Goal: Transaction & Acquisition: Purchase product/service

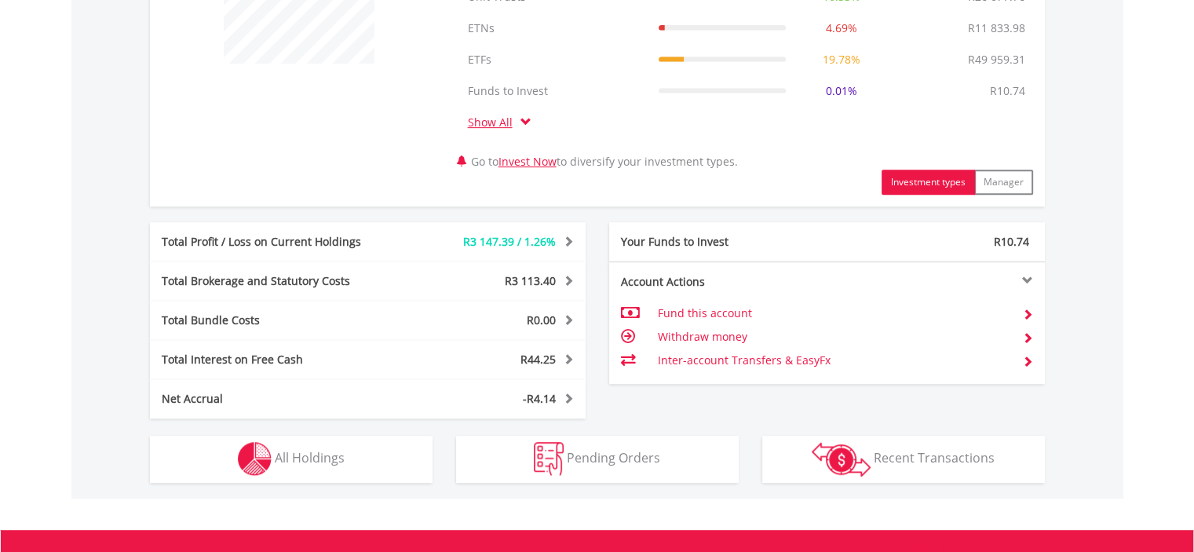
scroll to position [732, 0]
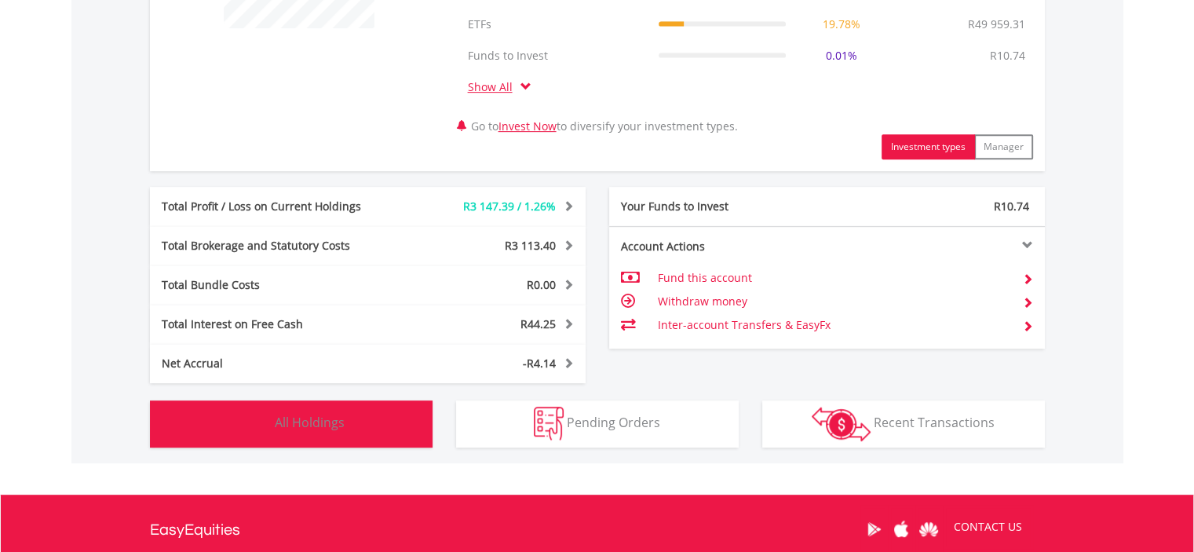
click at [307, 415] on span "All Holdings" at bounding box center [310, 422] width 70 height 17
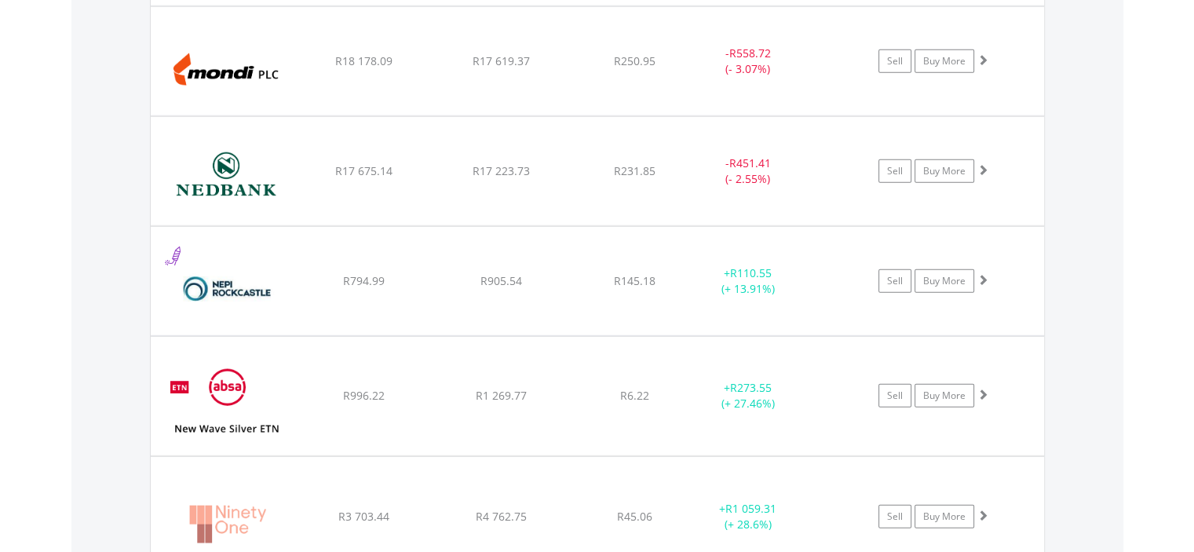
scroll to position [4522, 0]
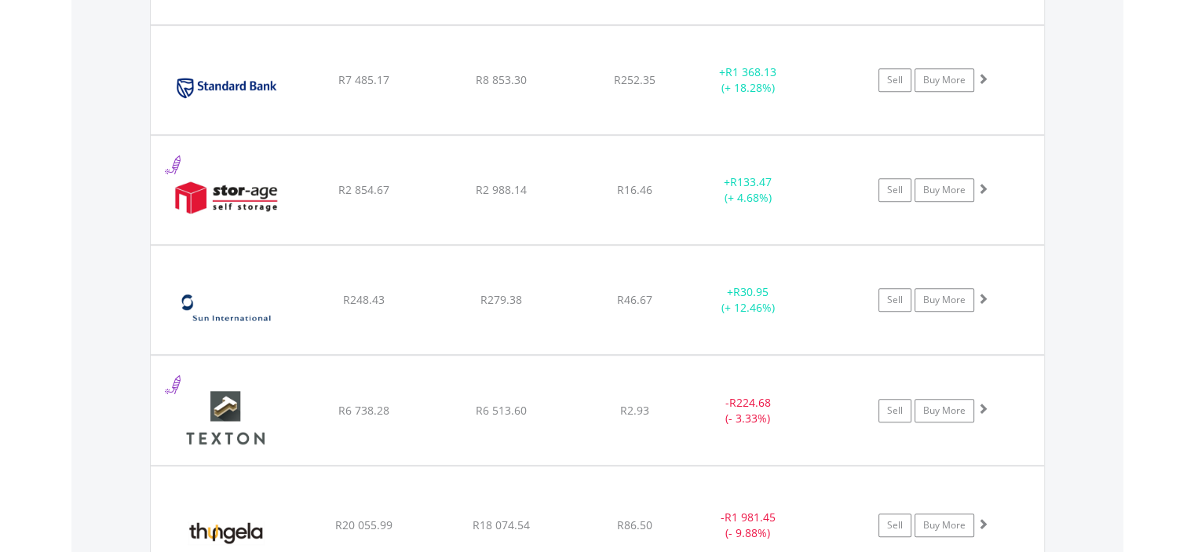
scroll to position [6719, 0]
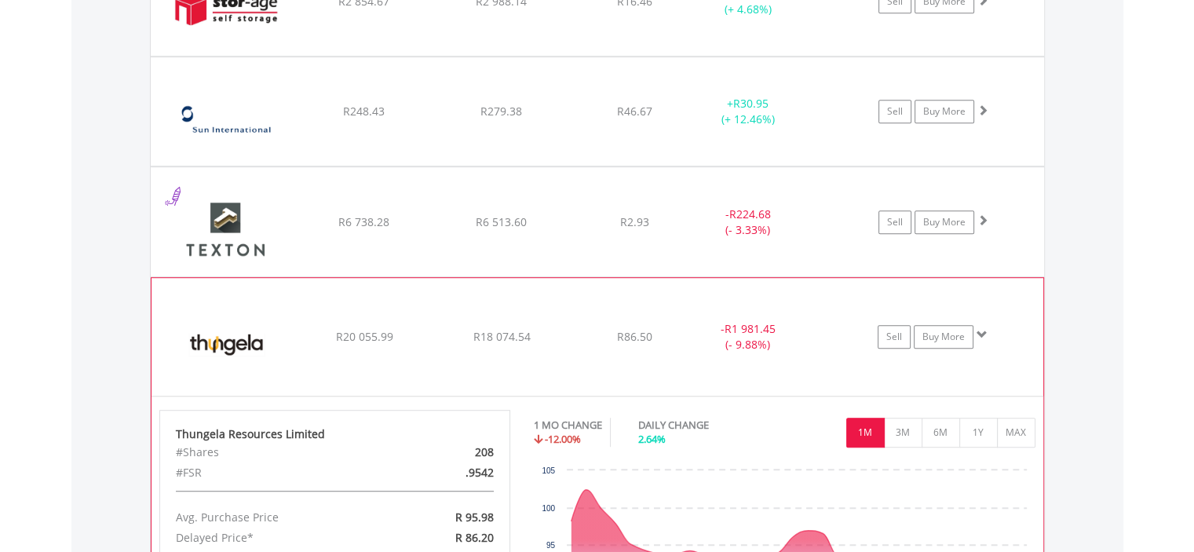
scroll to position [6902, 0]
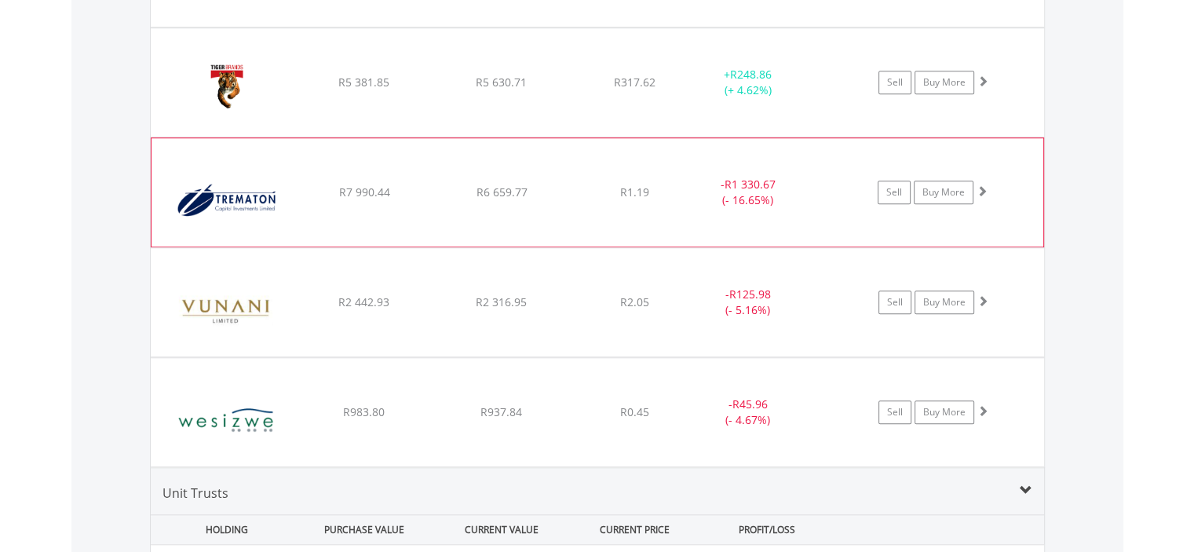
scroll to position [7269, 0]
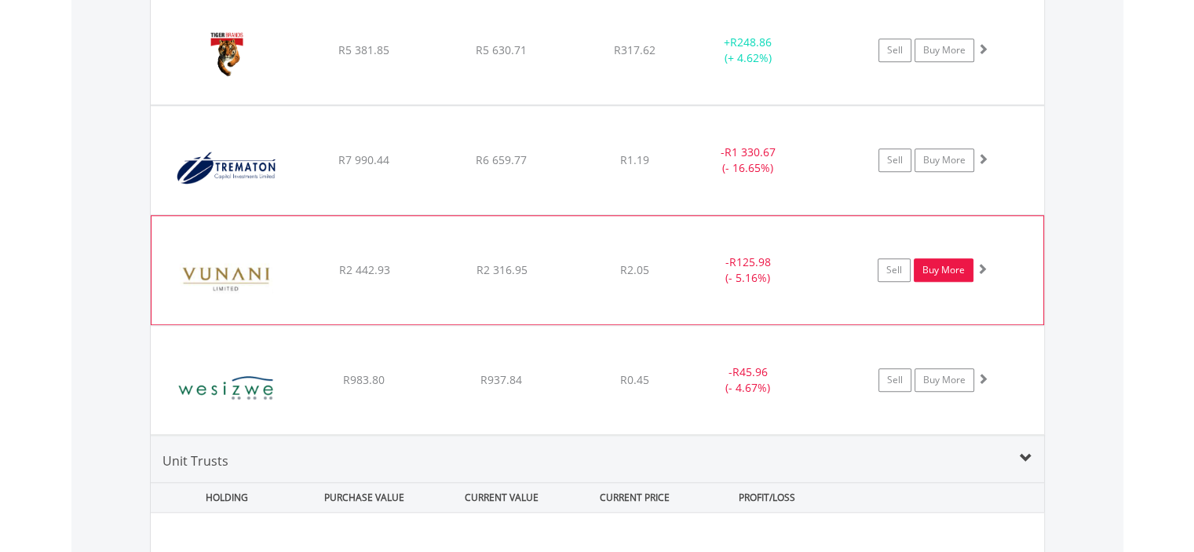
click at [958, 258] on link "Buy More" at bounding box center [944, 270] width 60 height 24
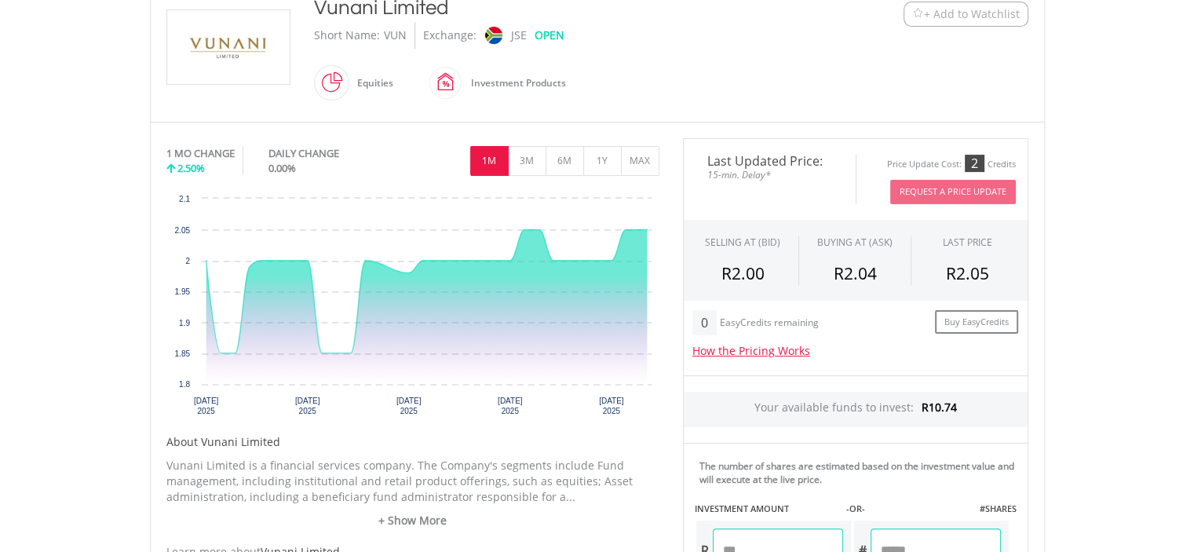
scroll to position [549, 0]
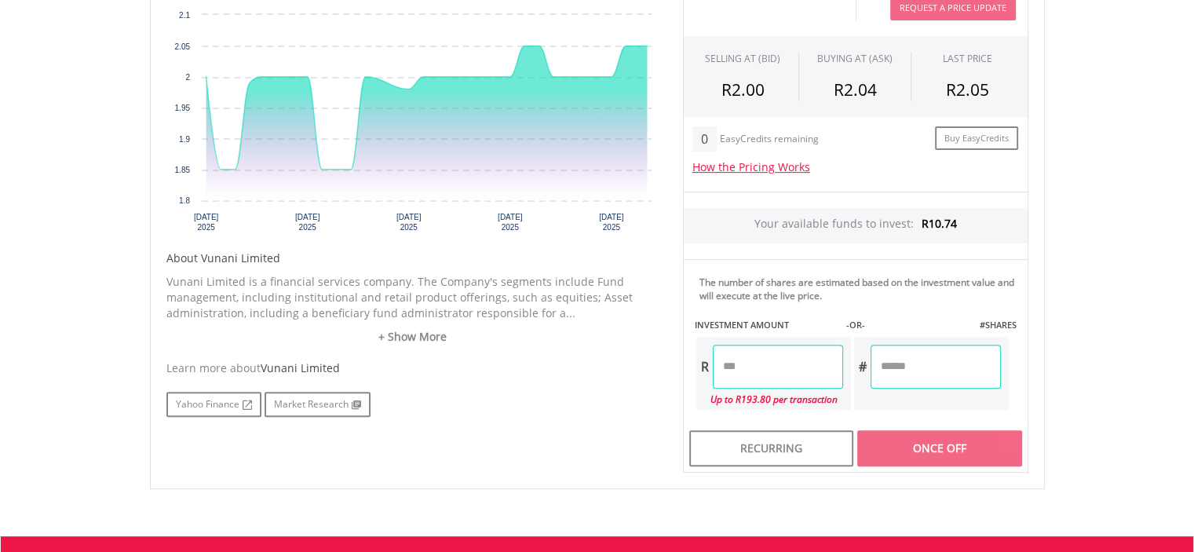
click at [764, 357] on input "number" at bounding box center [778, 367] width 130 height 44
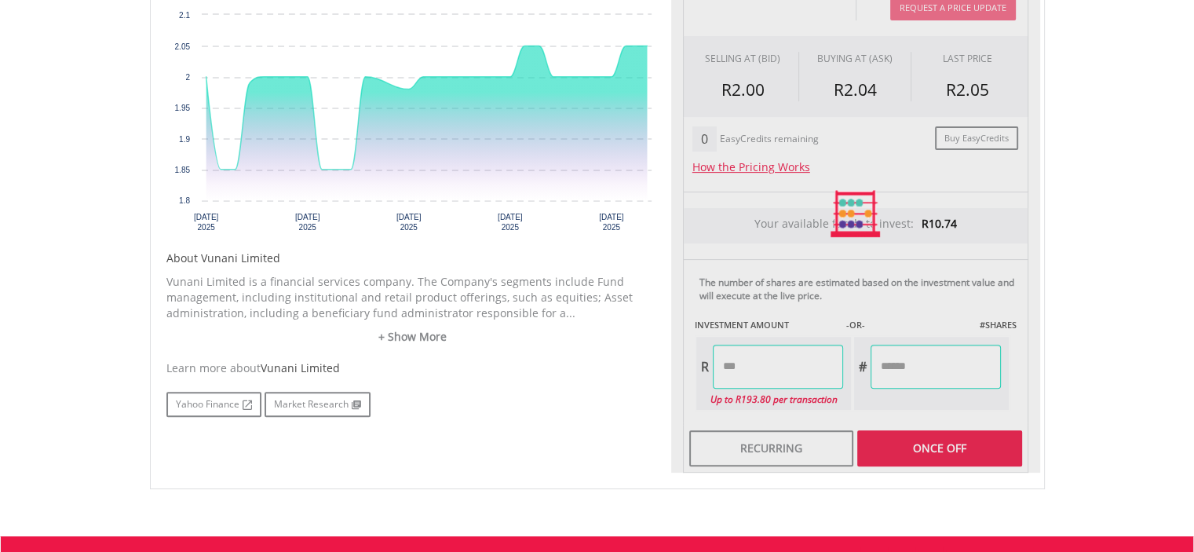
type input "*****"
type input "******"
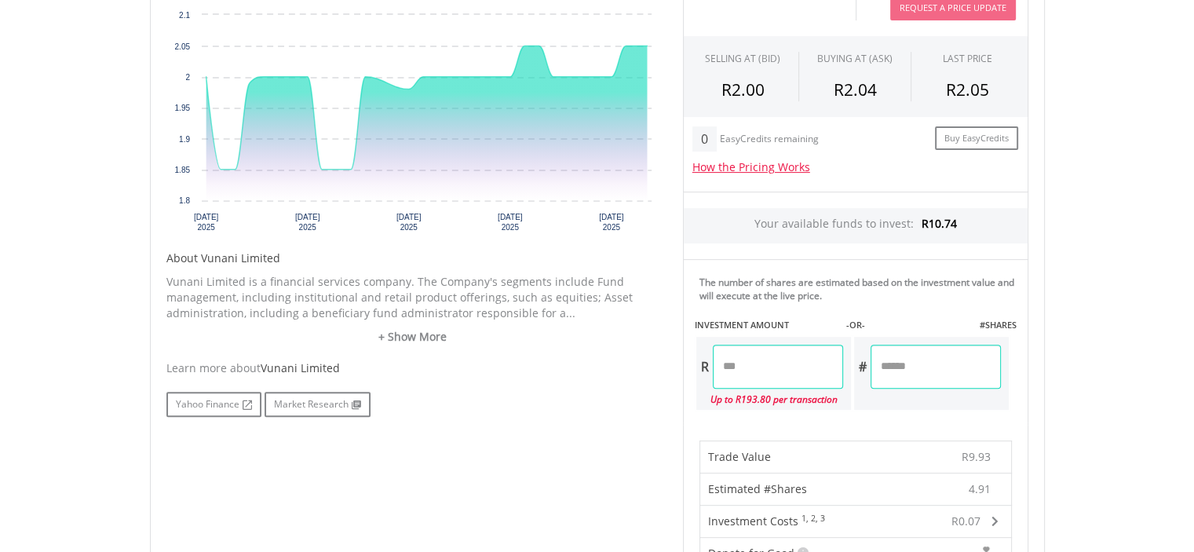
click at [756, 367] on input "*****" at bounding box center [778, 367] width 130 height 44
type input "*****"
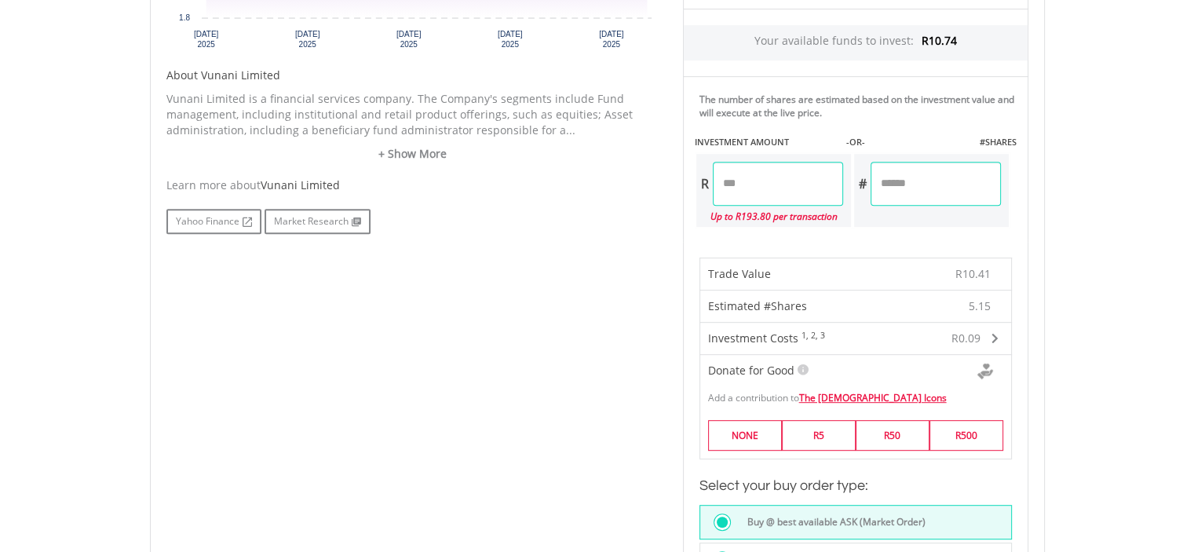
scroll to position [915, 0]
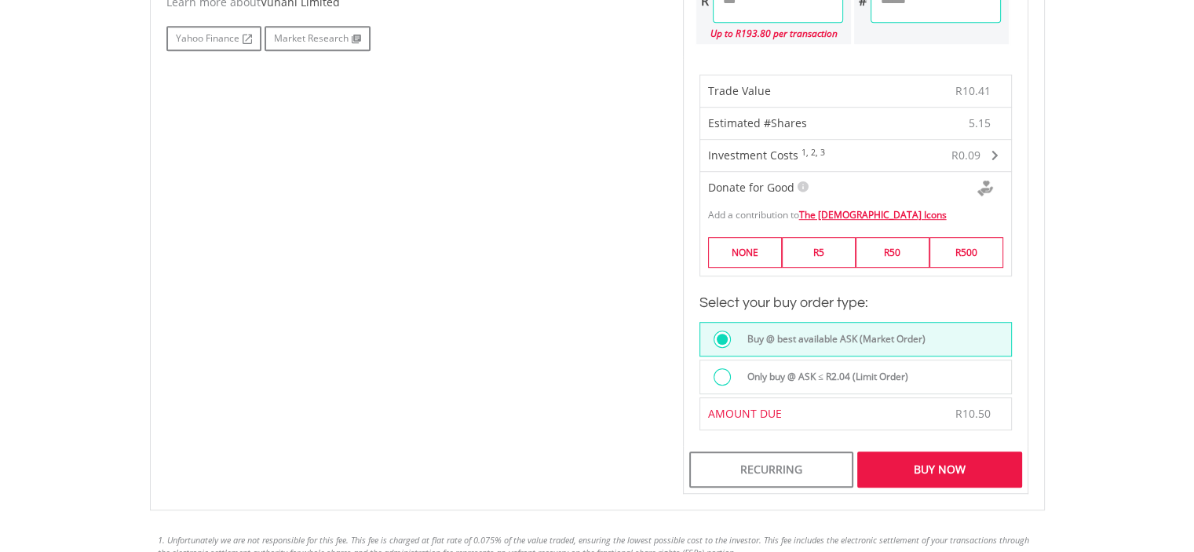
click at [716, 374] on div at bounding box center [721, 376] width 17 height 17
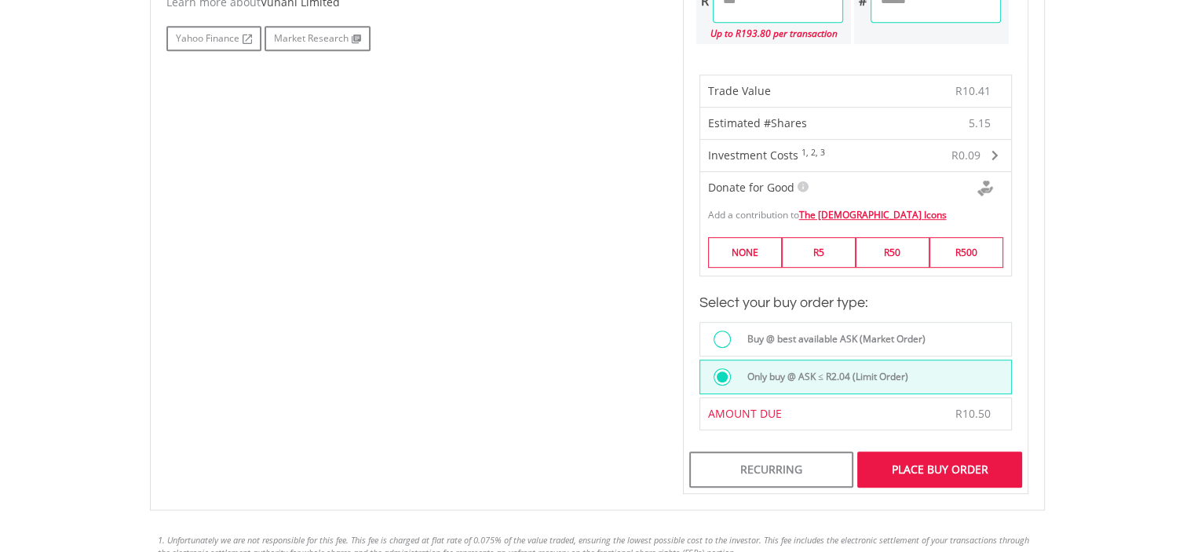
click at [902, 463] on div "Place Buy Order" at bounding box center [939, 469] width 164 height 36
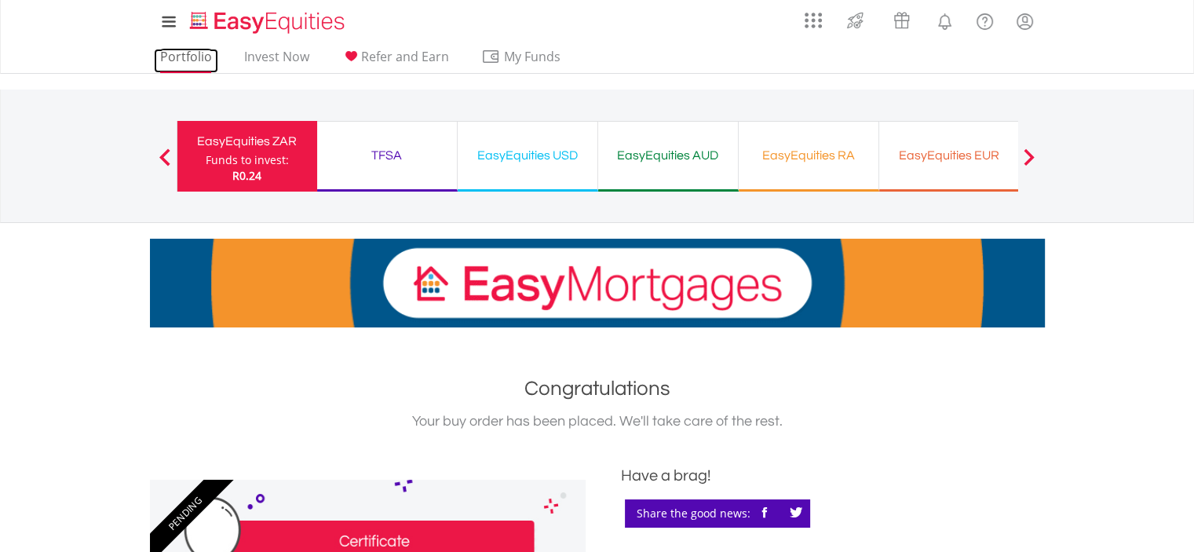
click at [159, 59] on link "Portfolio" at bounding box center [186, 61] width 64 height 24
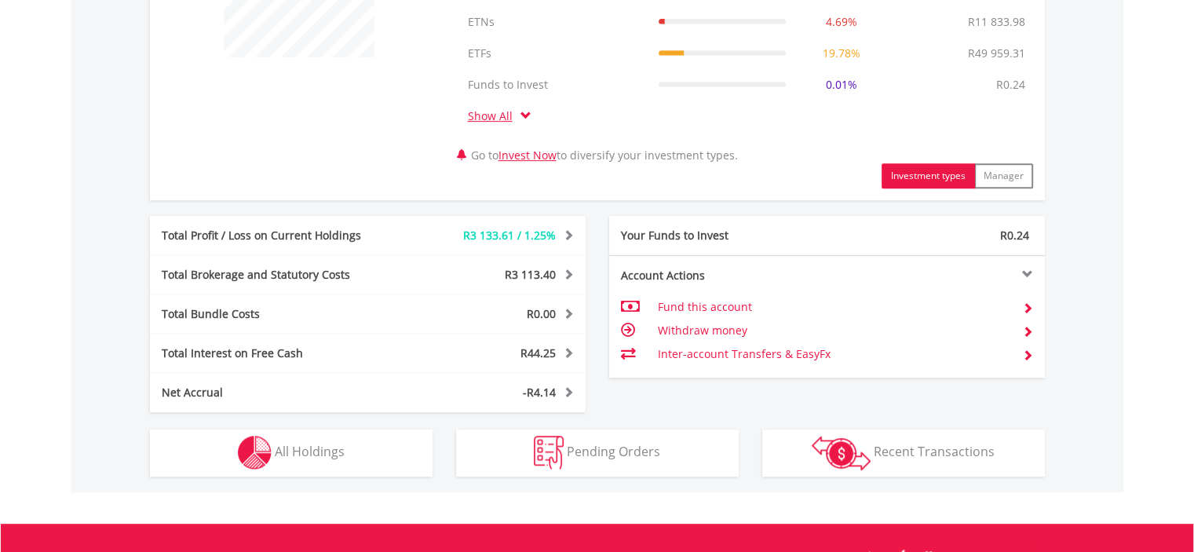
scroll to position [732, 0]
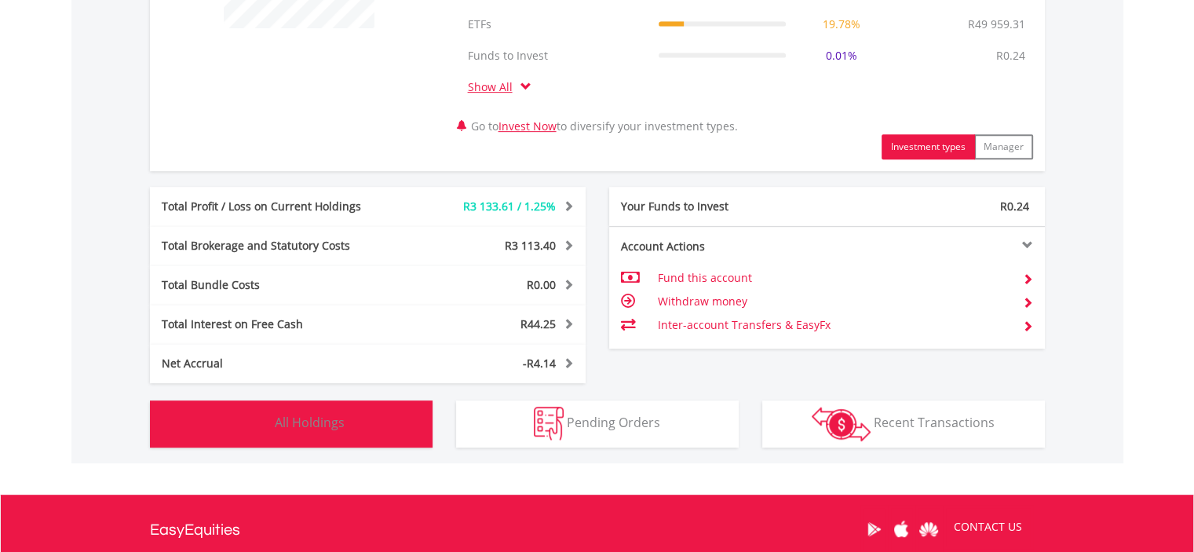
click at [349, 408] on button "Holdings All Holdings" at bounding box center [291, 423] width 283 height 47
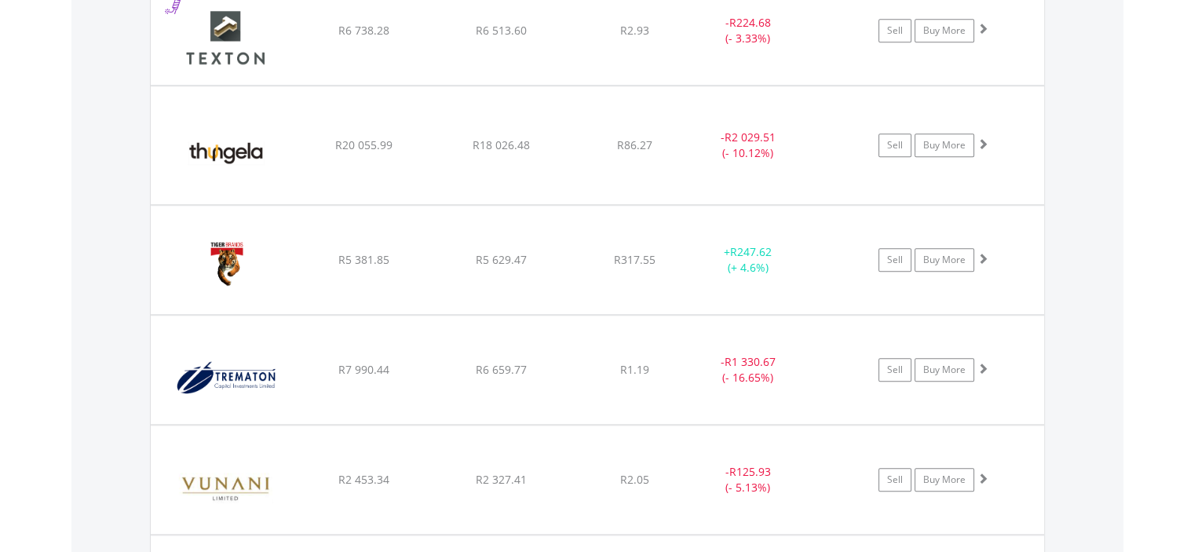
scroll to position [7269, 0]
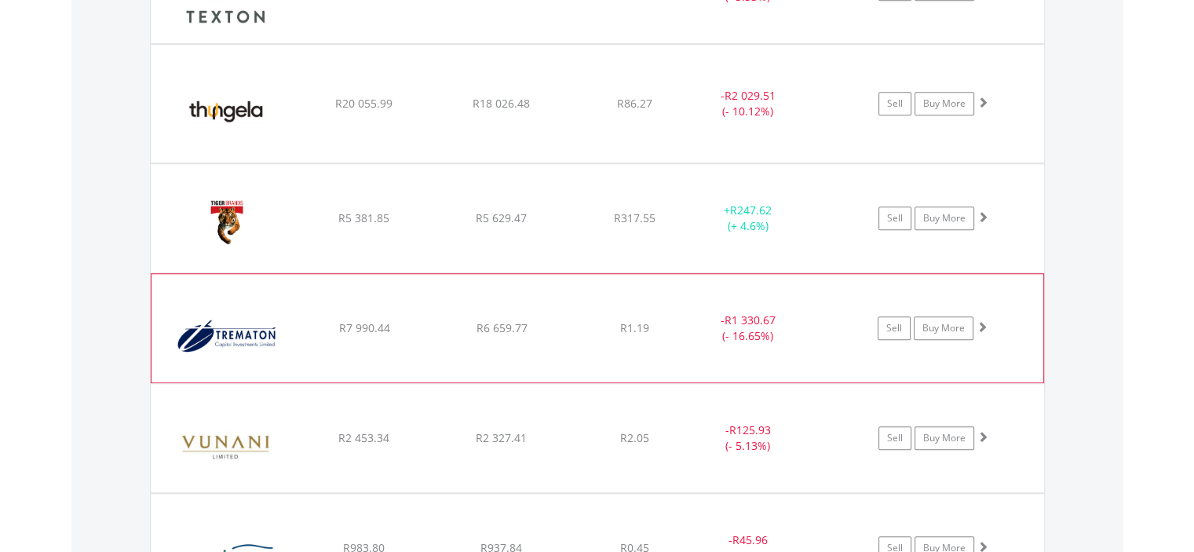
scroll to position [7086, 0]
